Goal: Task Accomplishment & Management: Manage account settings

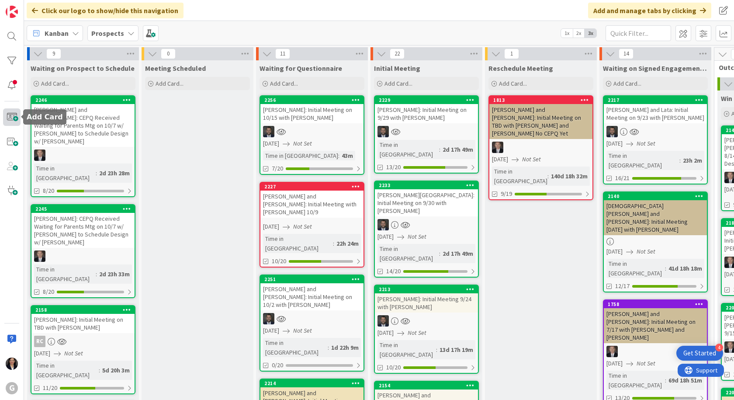
click at [9, 119] on span at bounding box center [11, 116] width 17 height 17
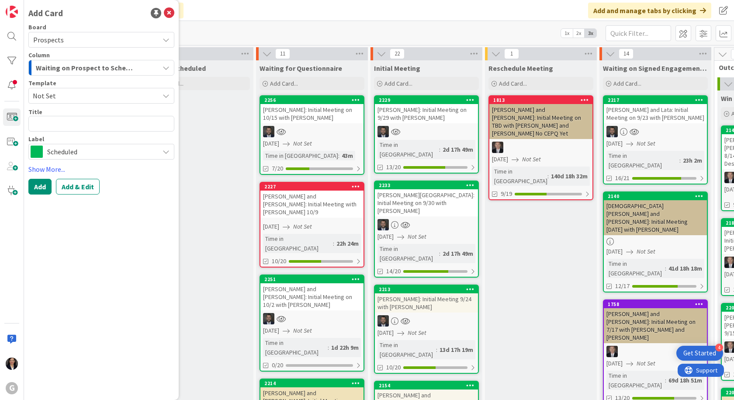
click at [70, 66] on span "Waiting on Prospect to Schedule" at bounding box center [86, 67] width 100 height 11
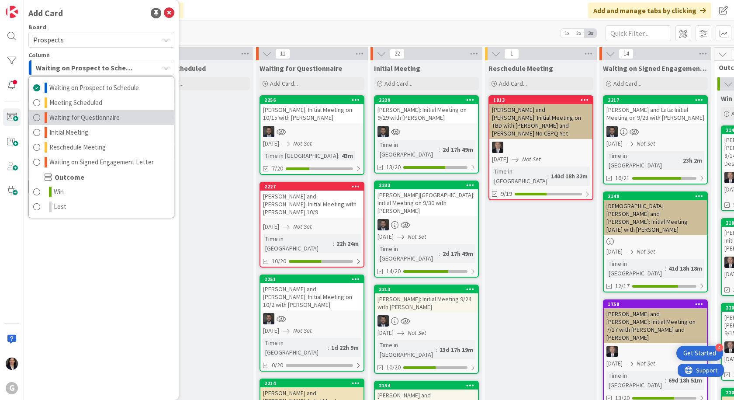
click at [74, 117] on span "Waiting for Questionnaire" at bounding box center [84, 117] width 70 height 10
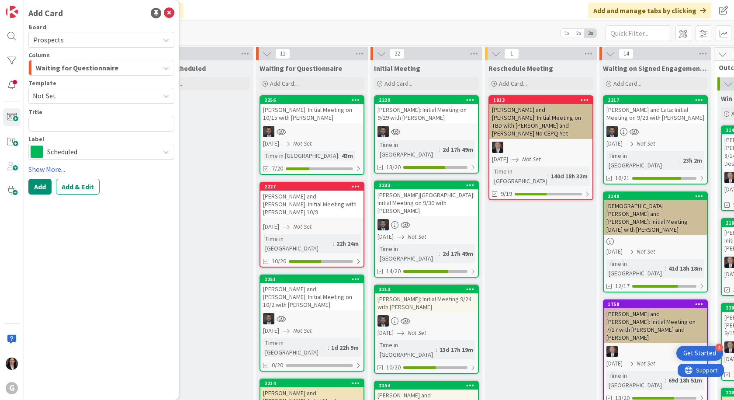
click at [77, 94] on span "Not Set" at bounding box center [93, 95] width 120 height 11
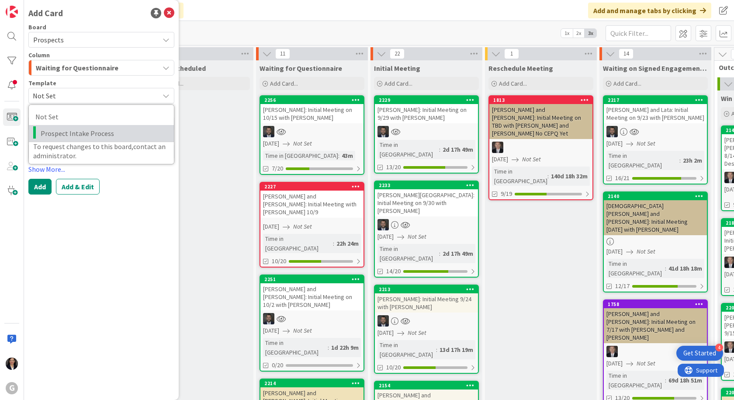
click at [79, 133] on span "Prospect Intake Process" at bounding box center [104, 133] width 127 height 11
type textarea "x"
type textarea "Prospect Intake Process"
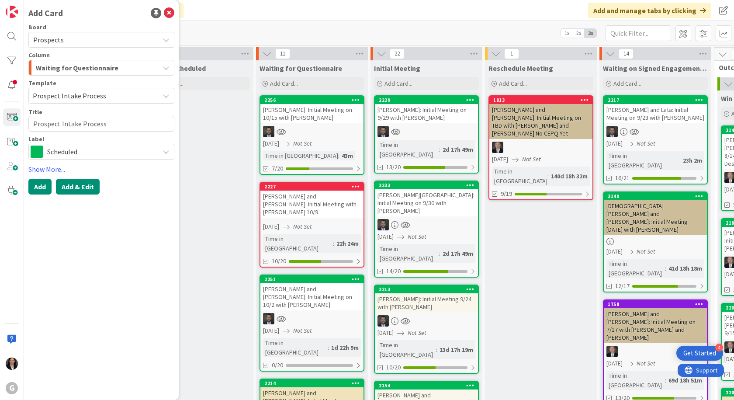
click at [83, 191] on button "Add & Edit" at bounding box center [78, 187] width 44 height 16
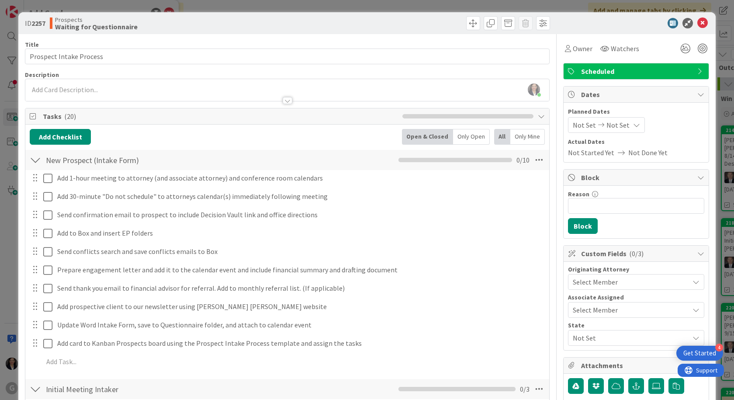
click at [578, 120] on span "Not Set" at bounding box center [584, 125] width 23 height 10
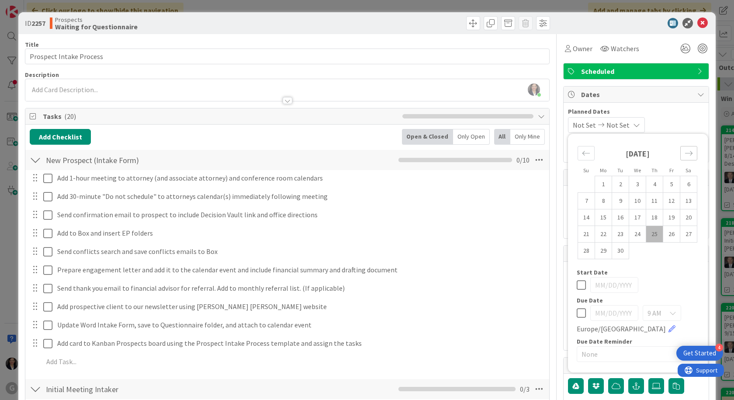
click at [685, 153] on icon "Move forward to switch to the next month." at bounding box center [689, 153] width 8 height 8
click at [595, 202] on td "6" at bounding box center [603, 201] width 17 height 17
type input "[DATE]"
click at [668, 113] on span "Planned Dates" at bounding box center [636, 111] width 136 height 9
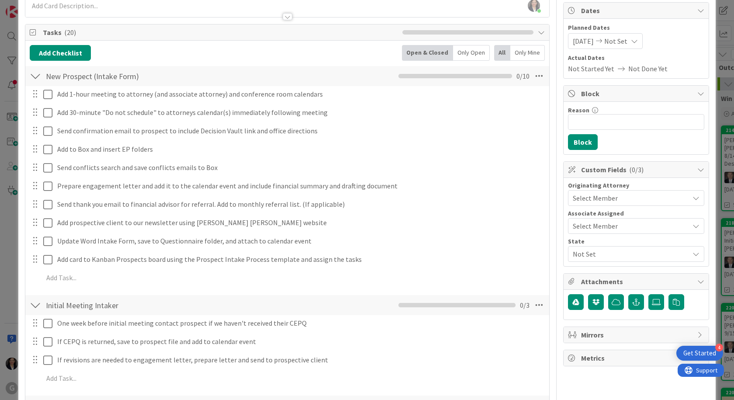
scroll to position [87, 0]
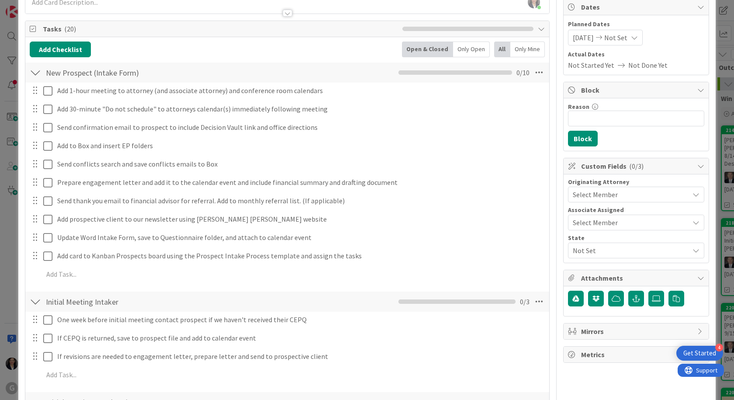
click at [598, 195] on span "Select Member" at bounding box center [595, 194] width 45 height 10
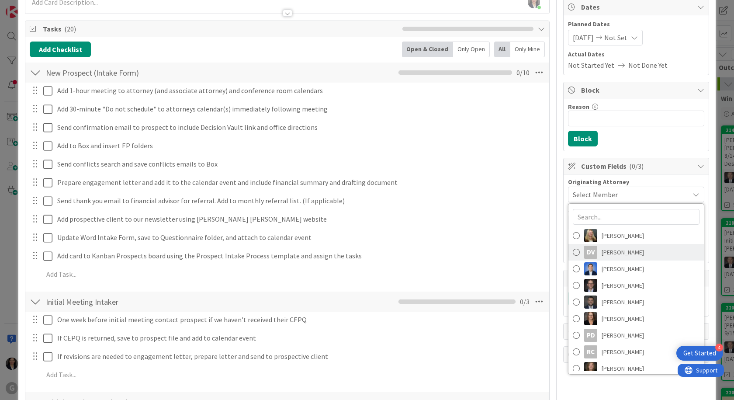
scroll to position [105, 0]
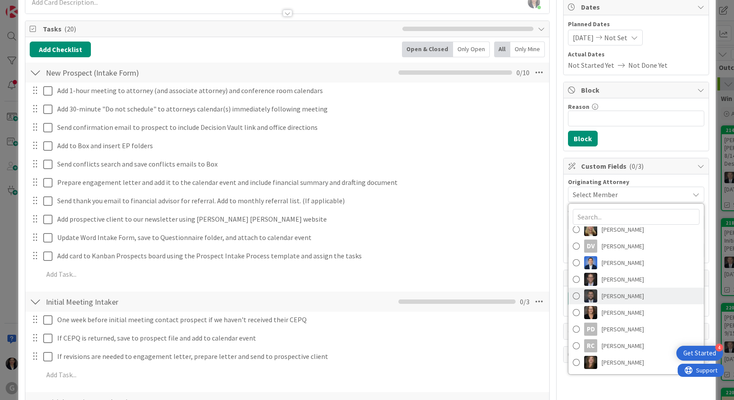
click at [619, 294] on span "[PERSON_NAME]" at bounding box center [623, 295] width 42 height 13
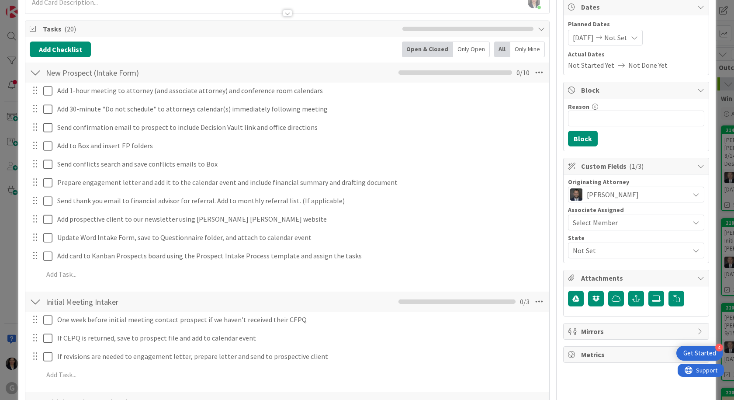
click at [612, 222] on div "Select Member" at bounding box center [631, 222] width 116 height 10
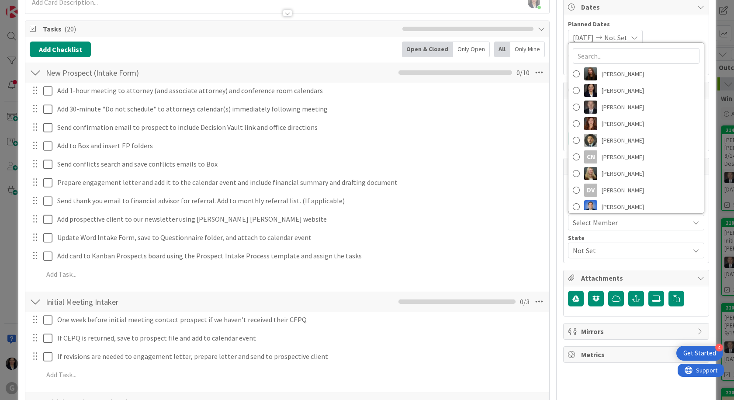
click at [612, 222] on div "Select Member" at bounding box center [631, 222] width 116 height 10
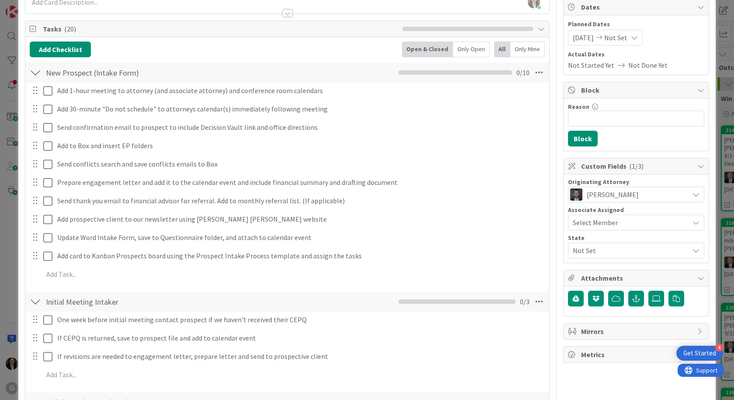
click at [605, 251] on span "Not Set" at bounding box center [631, 250] width 116 height 10
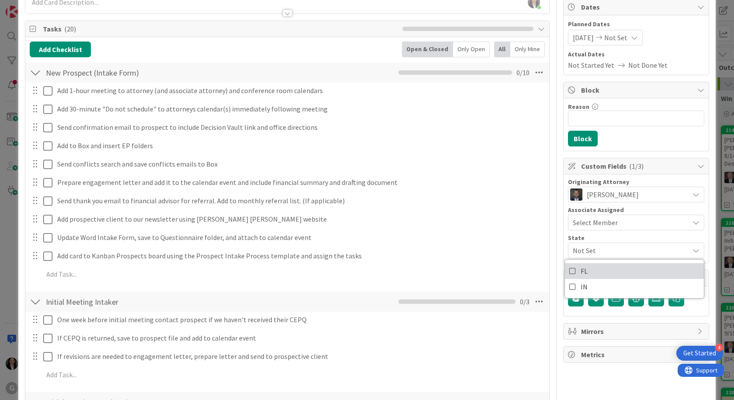
click at [598, 269] on link "FL" at bounding box center [634, 271] width 139 height 16
click at [614, 260] on div "FL IN" at bounding box center [634, 278] width 140 height 39
click at [625, 249] on span "FL" at bounding box center [631, 250] width 116 height 10
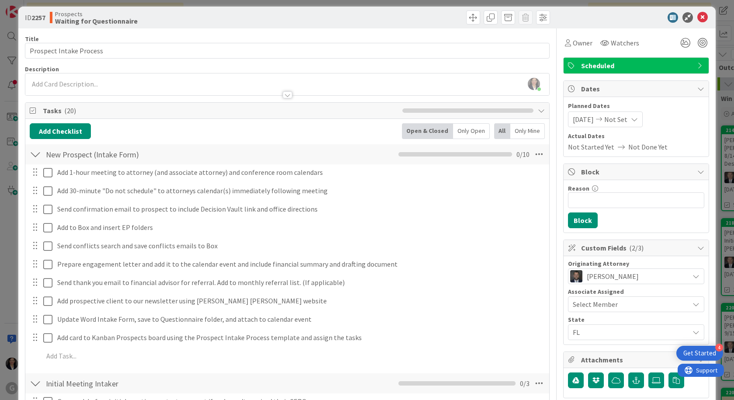
scroll to position [0, 0]
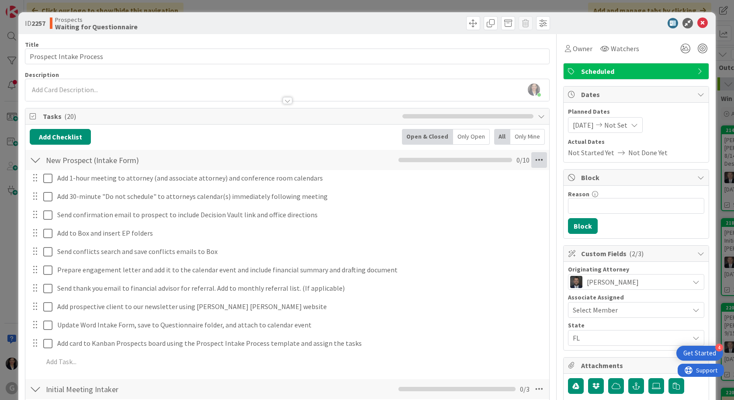
click at [534, 159] on icon at bounding box center [539, 160] width 16 height 16
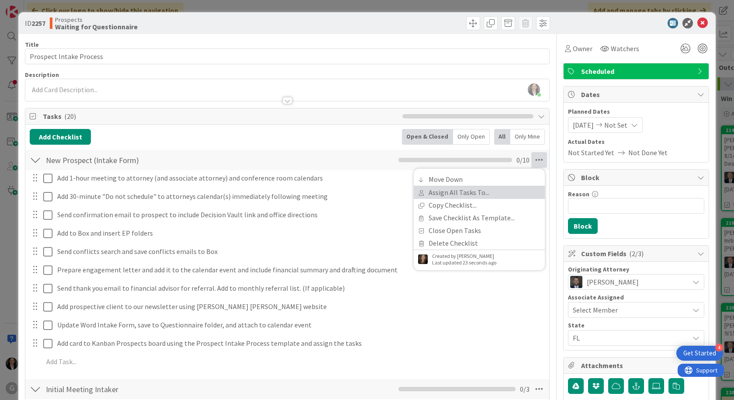
click at [482, 190] on link "Assign All Tasks To..." at bounding box center [479, 192] width 131 height 13
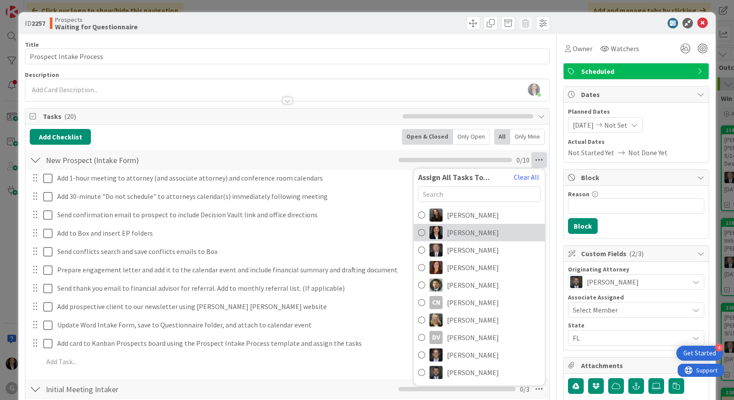
click at [472, 232] on span "Amber Medina" at bounding box center [473, 232] width 52 height 10
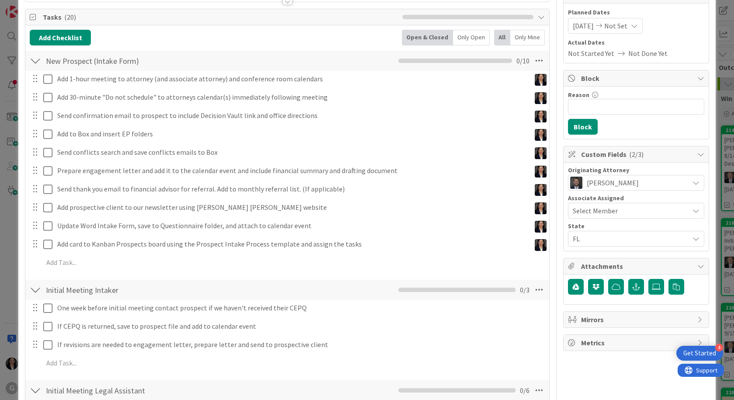
scroll to position [131, 0]
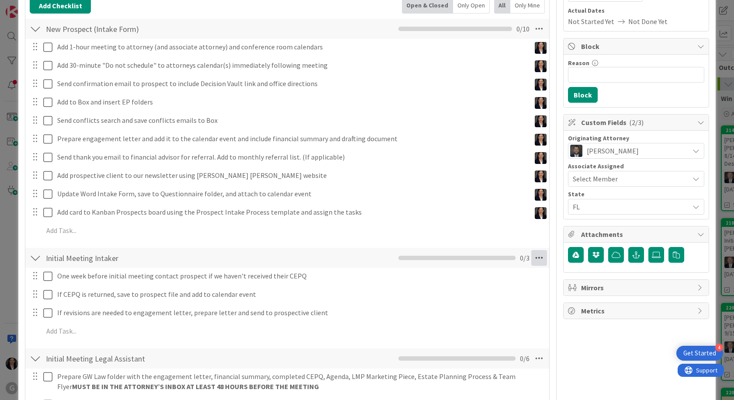
click at [532, 254] on icon at bounding box center [539, 258] width 16 height 16
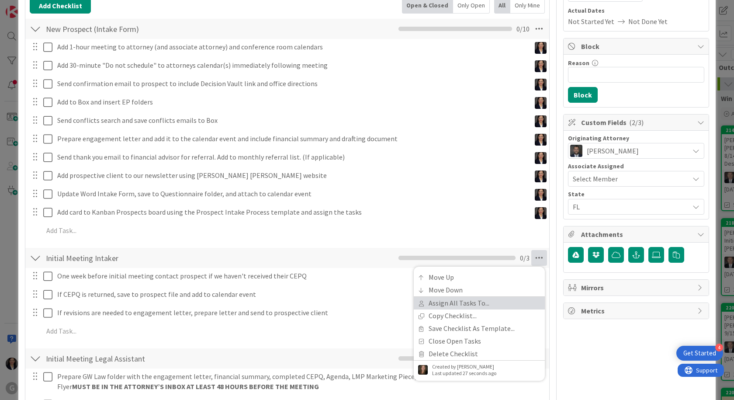
click at [489, 302] on link "Assign All Tasks To..." at bounding box center [479, 303] width 131 height 13
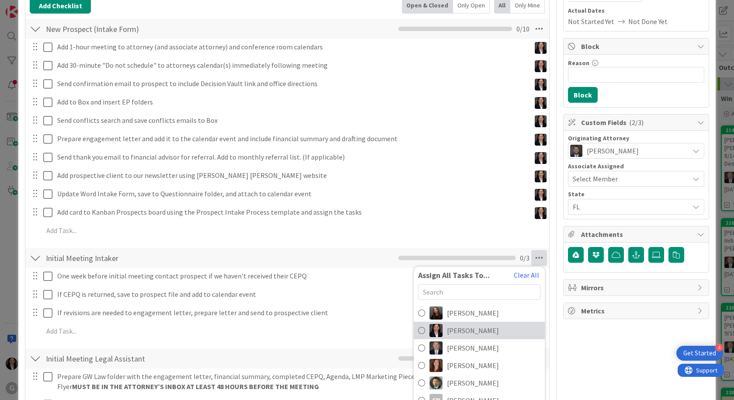
click at [472, 332] on span "Amber Medina" at bounding box center [473, 330] width 52 height 10
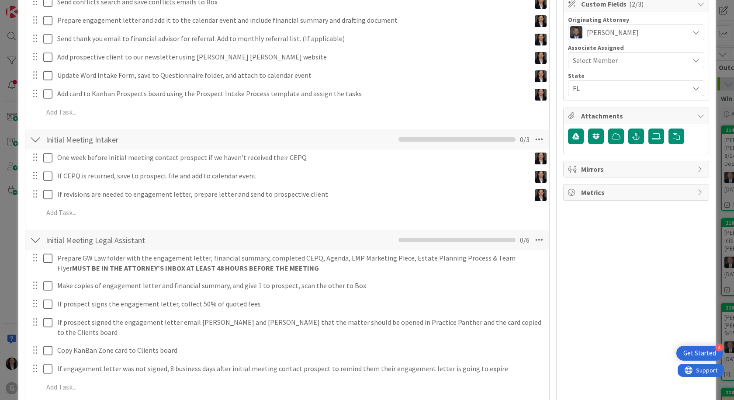
scroll to position [262, 0]
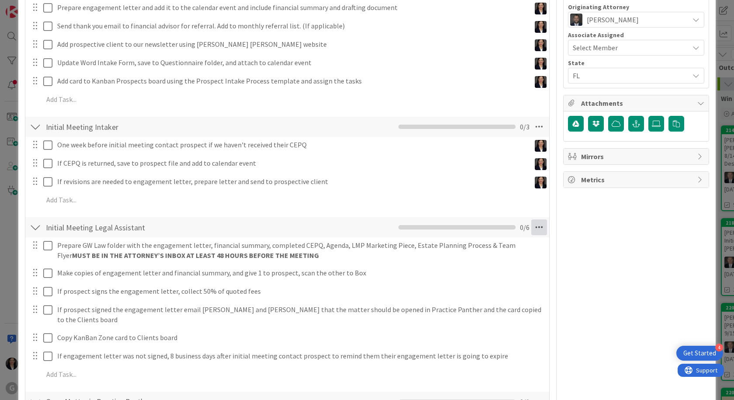
click at [536, 225] on icon at bounding box center [539, 227] width 16 height 16
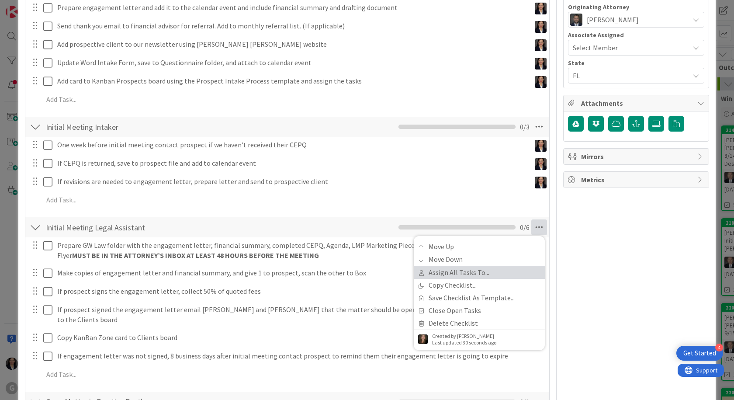
click at [513, 273] on link "Assign All Tasks To..." at bounding box center [479, 272] width 131 height 13
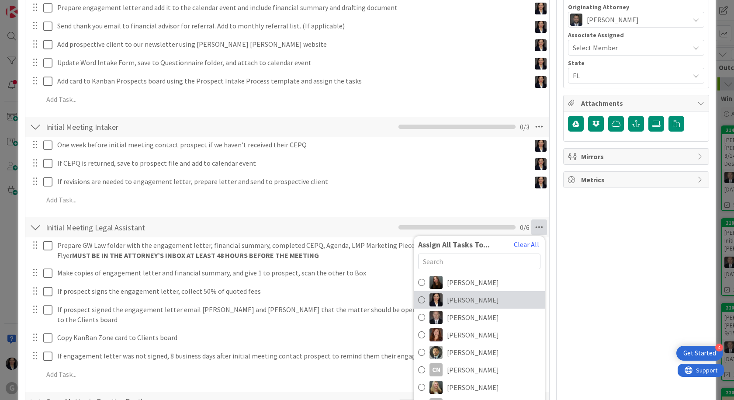
click at [469, 301] on span "Amber Medina" at bounding box center [473, 299] width 52 height 10
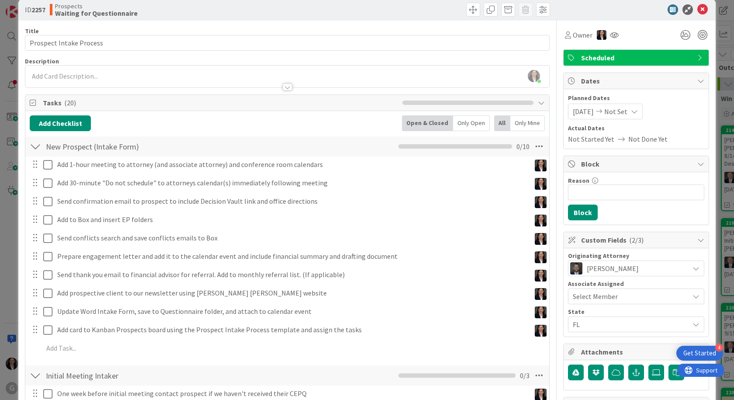
scroll to position [0, 0]
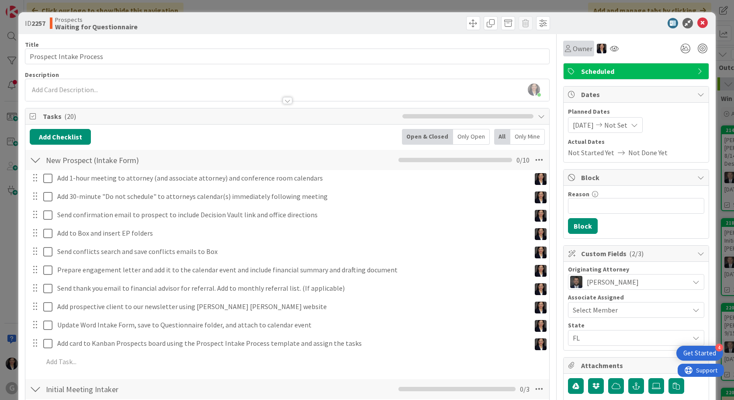
click at [576, 49] on span "Owner" at bounding box center [583, 48] width 20 height 10
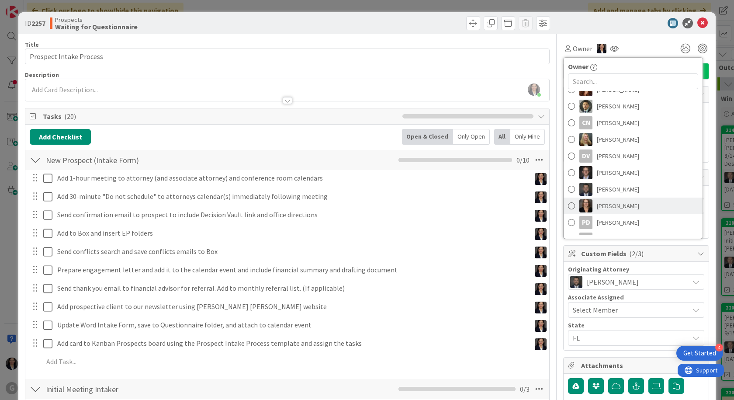
scroll to position [102, 0]
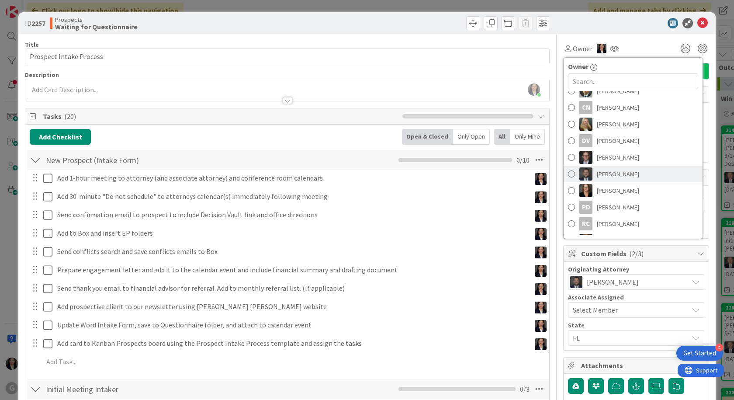
click at [609, 176] on span "[PERSON_NAME]" at bounding box center [618, 173] width 42 height 13
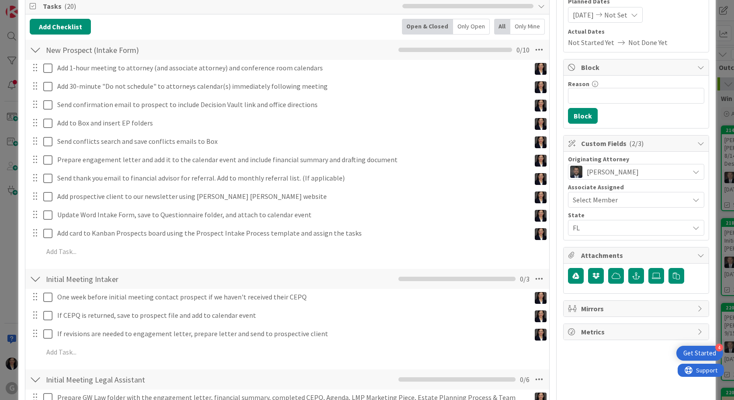
scroll to position [131, 0]
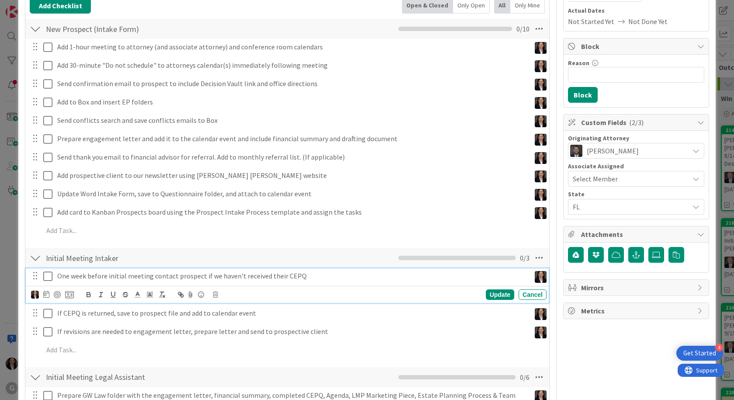
click at [74, 279] on p "One week before initial meeting contact prospect if we haven't received their C…" at bounding box center [292, 276] width 470 height 10
click at [48, 295] on icon at bounding box center [46, 293] width 6 height 7
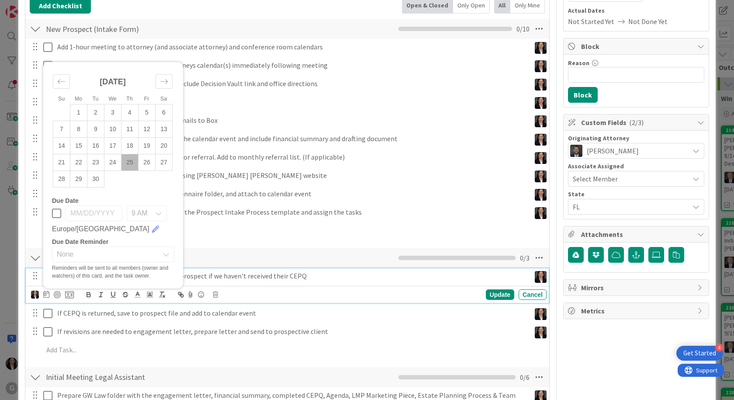
scroll to position [218, 0]
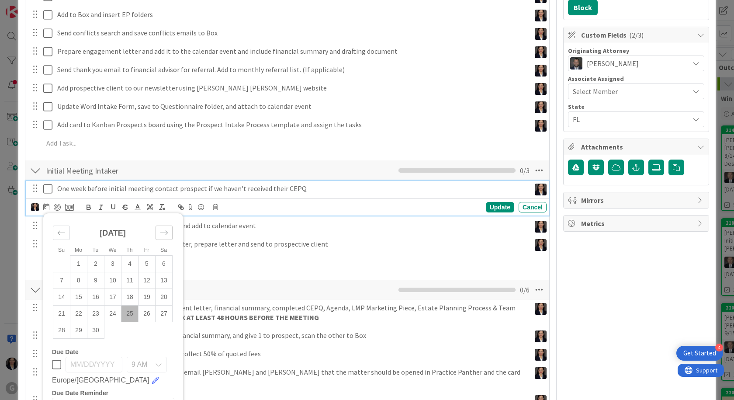
click at [166, 233] on icon "Move forward to switch to the next month." at bounding box center [164, 232] width 8 height 8
drag, startPoint x: 57, startPoint y: 228, endPoint x: 64, endPoint y: 230, distance: 6.8
click at [62, 229] on icon "Move backward to switch to the previous month." at bounding box center [61, 232] width 8 height 8
click at [169, 233] on div "Move forward to switch to the next month." at bounding box center [164, 232] width 17 height 14
click at [62, 234] on icon "Move backward to switch to the previous month." at bounding box center [61, 232] width 8 height 8
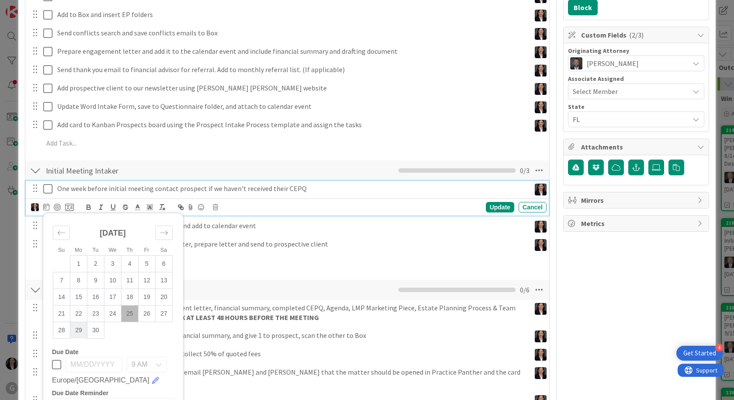
click at [76, 333] on td "29" at bounding box center [78, 330] width 17 height 17
type input "09/29/2025"
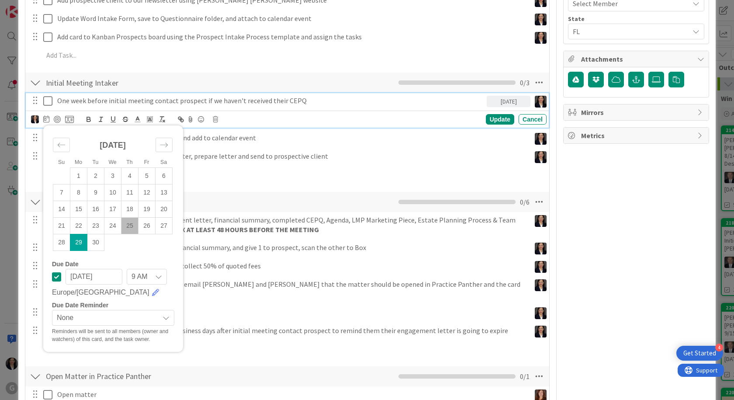
scroll to position [349, 0]
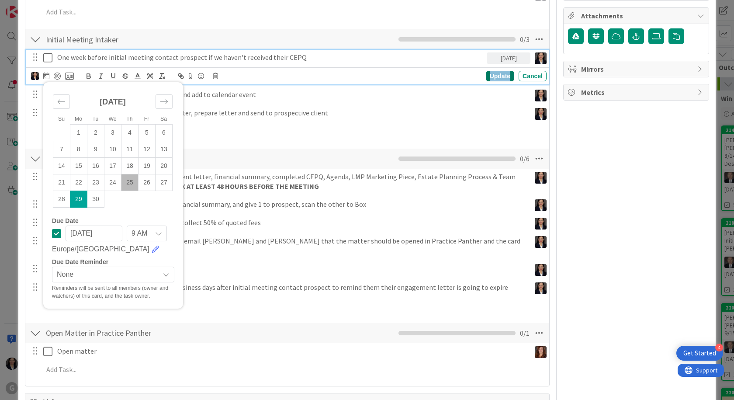
click at [497, 74] on div "Update" at bounding box center [500, 76] width 28 height 10
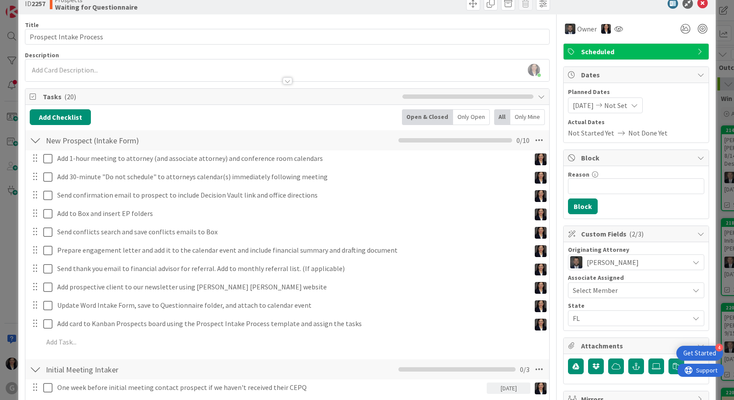
scroll to position [0, 0]
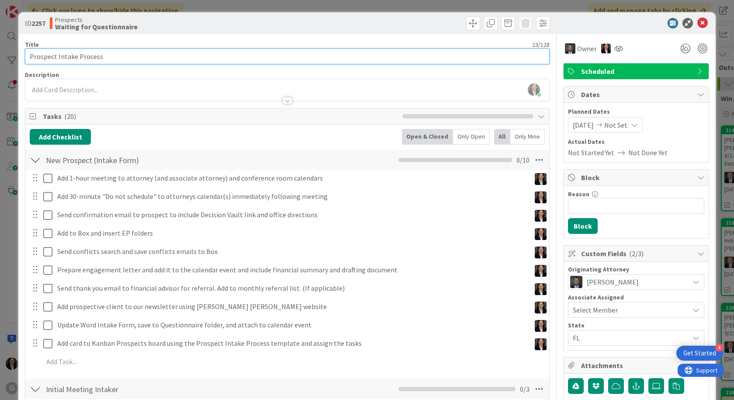
click at [115, 59] on input "Prospect Intake Process" at bounding box center [287, 56] width 525 height 16
drag, startPoint x: 115, startPoint y: 60, endPoint x: 35, endPoint y: 59, distance: 80.0
click at [35, 59] on input "Prospect Intake Process" at bounding box center [287, 56] width 525 height 16
click at [73, 57] on input "Prospect Intake Process" at bounding box center [287, 56] width 525 height 16
drag, startPoint x: 98, startPoint y: 55, endPoint x: 25, endPoint y: 61, distance: 73.6
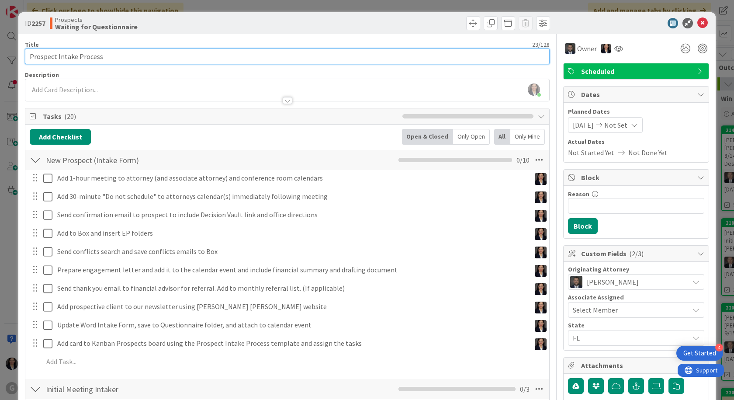
click at [25, 61] on input "Prospect Intake Process" at bounding box center [287, 56] width 525 height 16
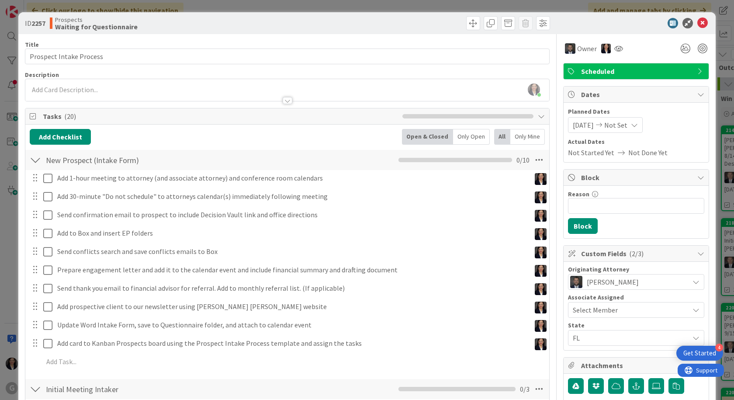
click at [131, 72] on div "Description" at bounding box center [287, 75] width 525 height 8
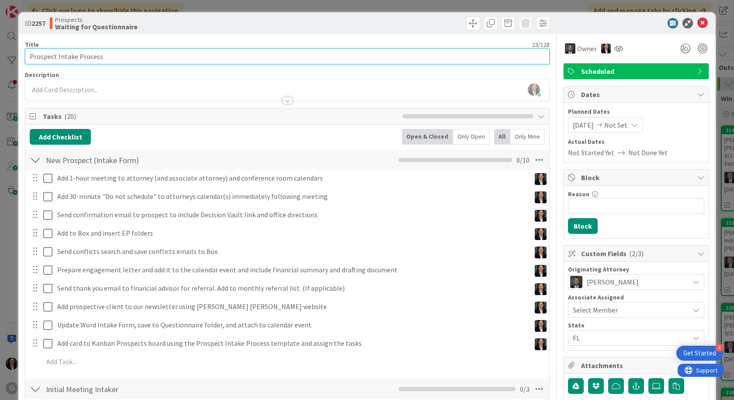
click at [124, 59] on input "Prospect Intake Process" at bounding box center [287, 56] width 525 height 16
click at [93, 54] on input "Prospect Intake Process" at bounding box center [287, 56] width 525 height 16
drag, startPoint x: 102, startPoint y: 55, endPoint x: 28, endPoint y: 55, distance: 73.8
click at [28, 55] on input "Prospect Intake Process" at bounding box center [287, 56] width 525 height 16
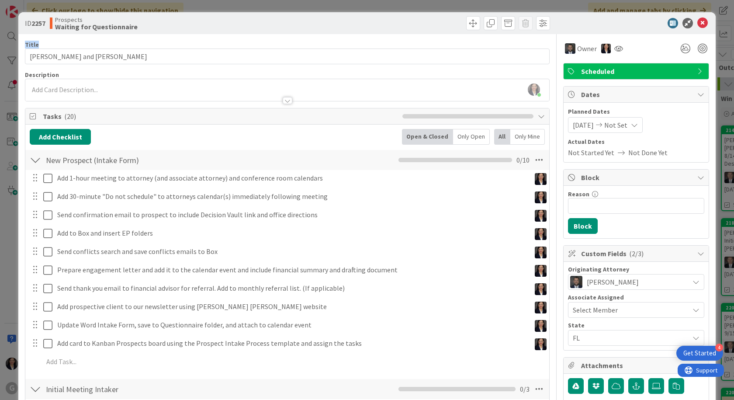
drag, startPoint x: 590, startPoint y: 23, endPoint x: 242, endPoint y: 38, distance: 348.0
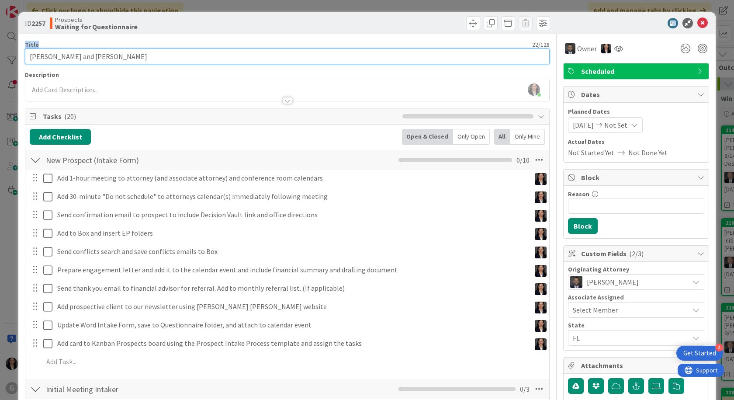
click at [114, 58] on input "[PERSON_NAME] and [PERSON_NAME]" at bounding box center [287, 56] width 525 height 16
type input "[PERSON_NAME] and [PERSON_NAME]: Initial Meeting on 10/6 with [PERSON_NAME]"
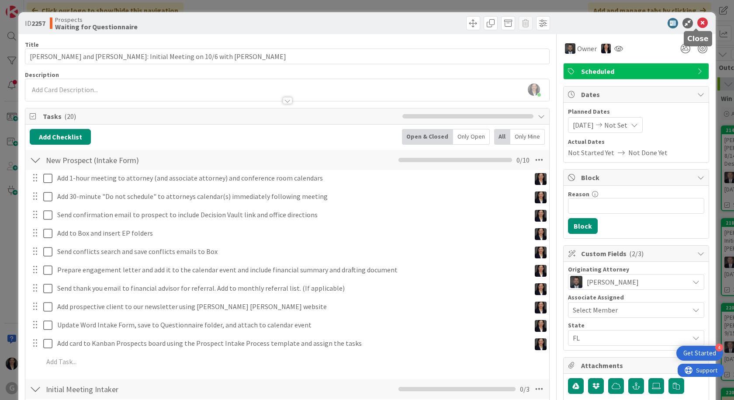
click at [697, 23] on icon at bounding box center [702, 23] width 10 height 10
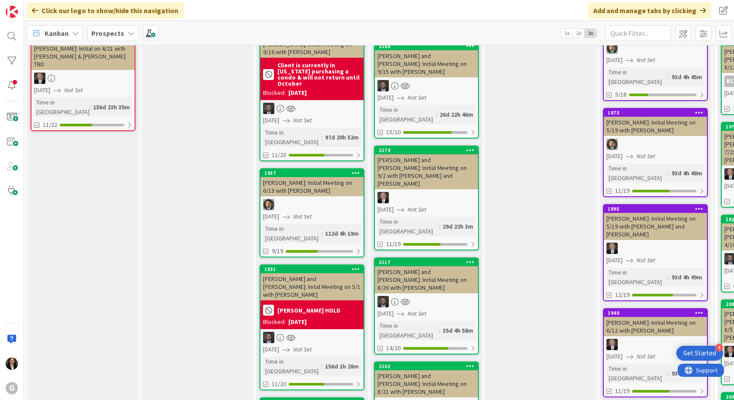
scroll to position [874, 0]
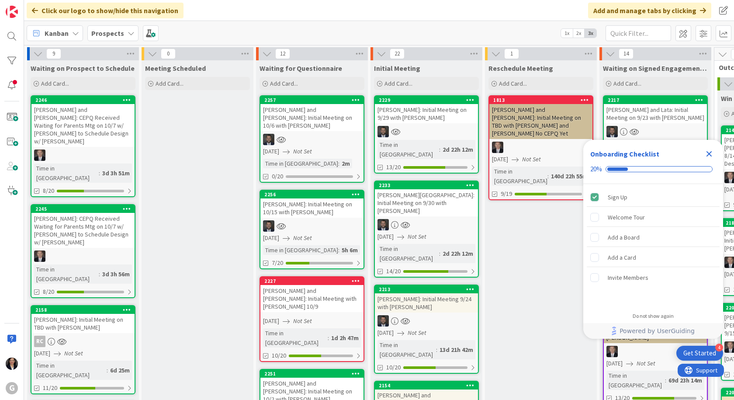
click at [712, 155] on icon "Close Checklist" at bounding box center [709, 154] width 10 height 10
